Goal: Information Seeking & Learning: Check status

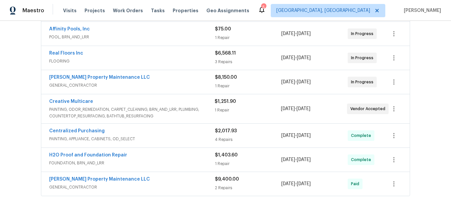
scroll to position [231, 0]
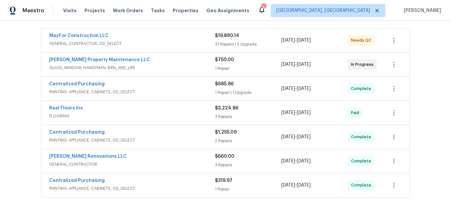
scroll to position [140, 0]
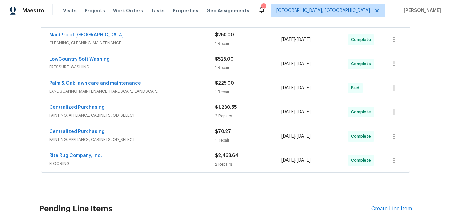
scroll to position [198, 0]
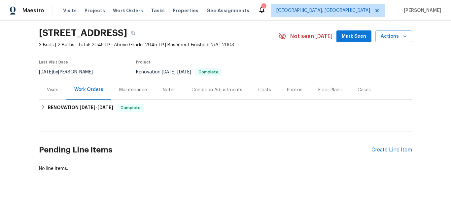
scroll to position [30, 0]
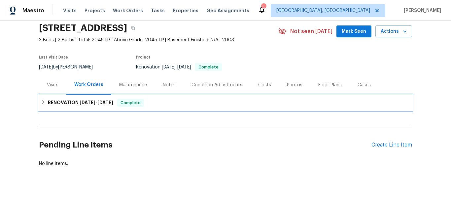
click at [65, 99] on h6 "RENOVATION 8/8/25 - 8/18/25" at bounding box center [80, 103] width 65 height 8
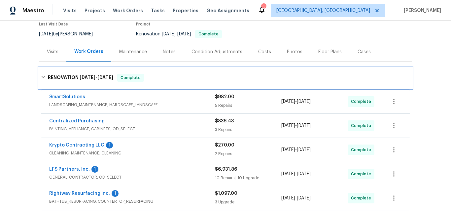
scroll to position [96, 0]
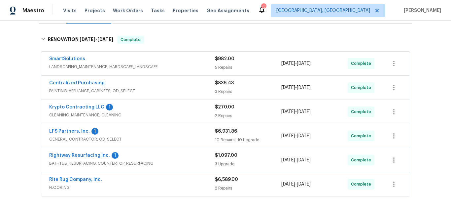
click at [13, 71] on div "Back to all projects 3624 Croft Haven Dr, Charlotte, NC 28269 3 Beds | 2 Baths …" at bounding box center [225, 116] width 451 height 191
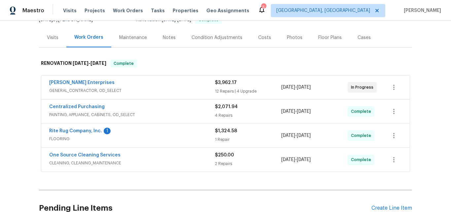
scroll to position [99, 0]
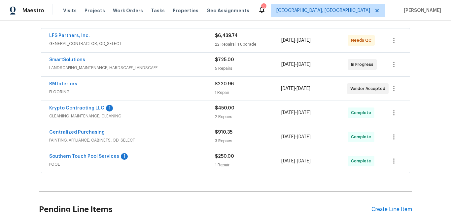
scroll to position [99, 0]
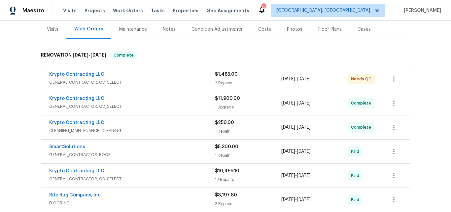
scroll to position [66, 0]
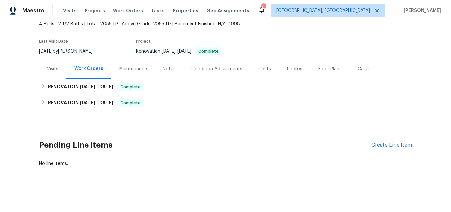
scroll to position [46, 0]
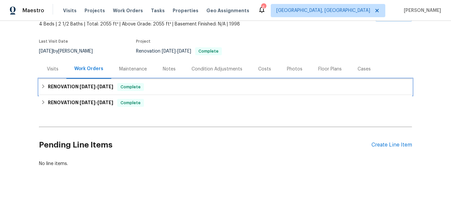
click at [73, 83] on h6 "RENOVATION 8/11/25 - 8/14/25" at bounding box center [80, 87] width 65 height 8
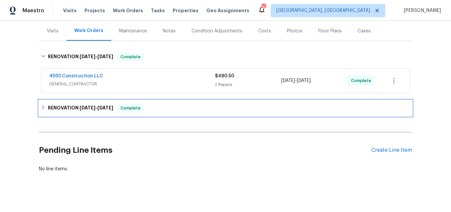
click at [74, 105] on h6 "RENOVATION 7/24/25 - 8/8/25" at bounding box center [80, 108] width 65 height 8
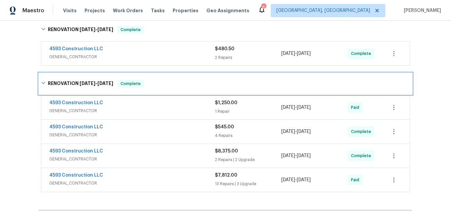
scroll to position [112, 0]
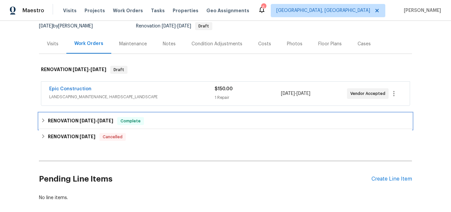
drag, startPoint x: 72, startPoint y: 123, endPoint x: 79, endPoint y: 116, distance: 10.5
click at [71, 123] on h6 "RENOVATION 8/8/25 - 8/14/25" at bounding box center [80, 121] width 65 height 8
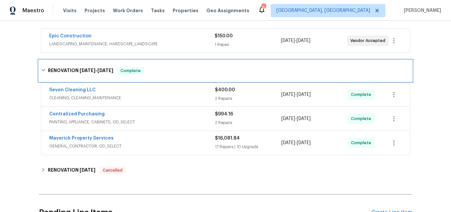
scroll to position [132, 0]
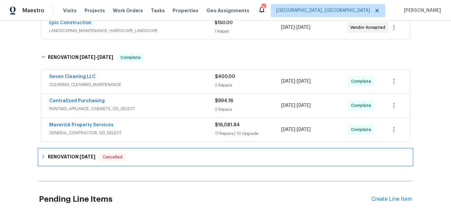
click at [64, 155] on h6 "RENOVATION 4/29/25" at bounding box center [72, 157] width 48 height 8
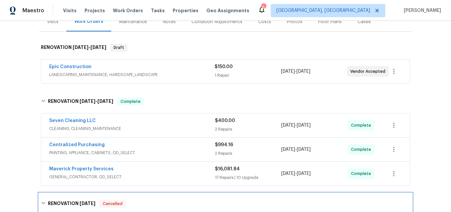
scroll to position [99, 0]
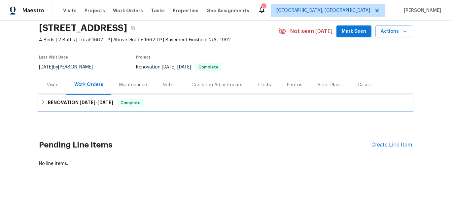
click at [80, 100] on span "[DATE]" at bounding box center [88, 102] width 16 height 5
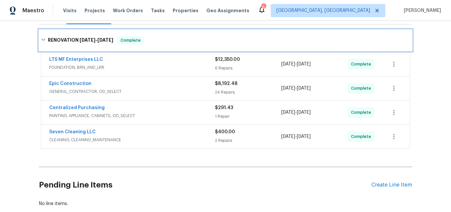
scroll to position [96, 0]
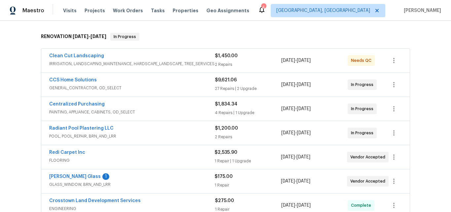
scroll to position [66, 0]
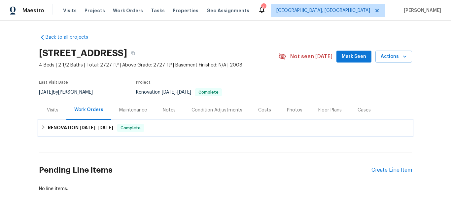
click at [72, 127] on h6 "RENOVATION [DATE] - [DATE]" at bounding box center [80, 128] width 65 height 8
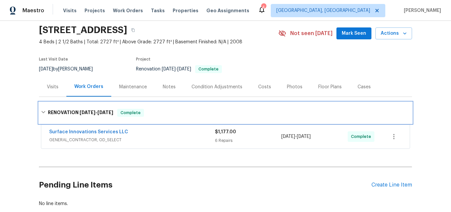
scroll to position [33, 0]
